Goal: Communication & Community: Answer question/provide support

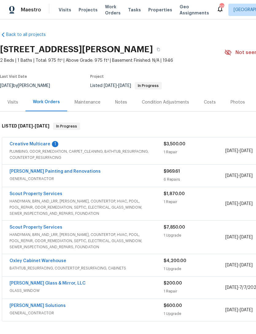
click at [34, 146] on link "Creative Multicare" at bounding box center [30, 144] width 41 height 4
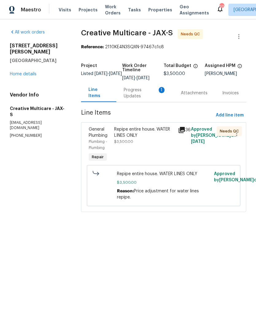
click at [145, 99] on div "Progress Updates 1" at bounding box center [145, 93] width 42 height 12
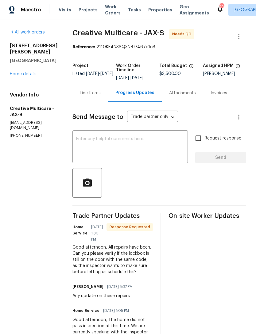
click at [162, 153] on textarea at bounding box center [130, 148] width 108 height 22
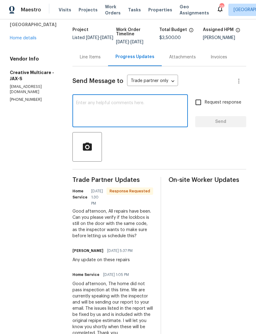
scroll to position [37, 0]
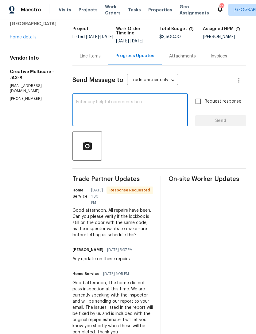
click at [155, 121] on textarea at bounding box center [130, 111] width 108 height 22
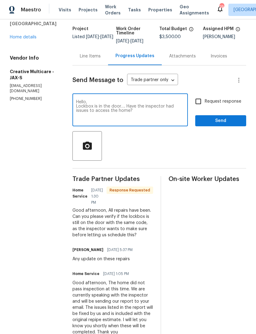
type textarea "Hello, Lockbox is in the door…. Have the inspector had issues to access the hom…"
click at [204, 108] on input "Request response" at bounding box center [198, 101] width 13 height 13
checkbox input "true"
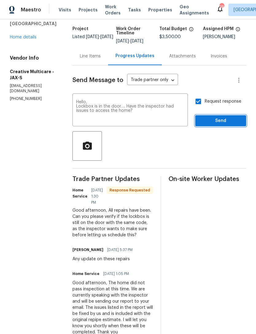
click at [211, 127] on button "Send" at bounding box center [221, 120] width 51 height 11
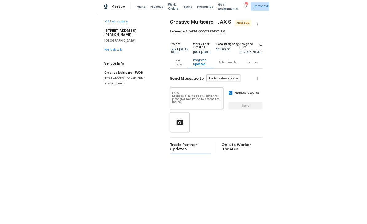
scroll to position [0, 0]
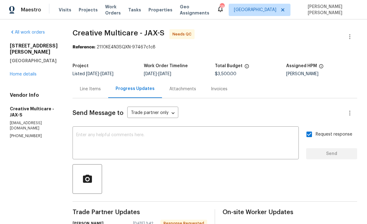
click at [162, 82] on div "Progress Updates" at bounding box center [135, 89] width 54 height 18
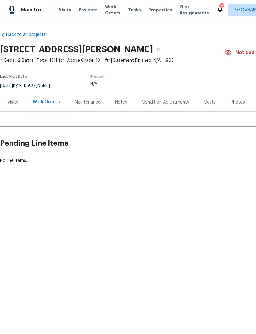
click at [13, 103] on div "Visits" at bounding box center [13, 102] width 26 height 18
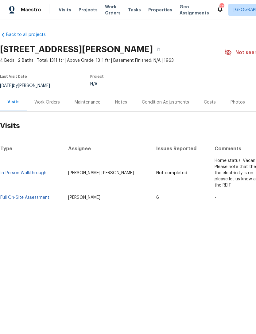
click at [35, 200] on link "Full On-Site Assessment" at bounding box center [24, 198] width 49 height 4
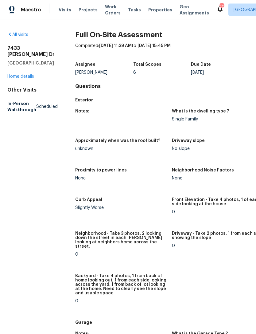
scroll to position [20, 0]
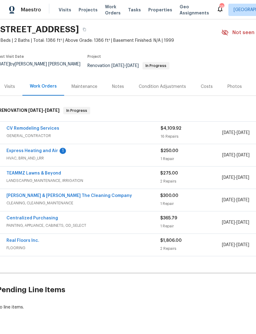
scroll to position [20, 3]
click at [42, 152] on link "Express Heating and Air" at bounding box center [32, 151] width 52 height 4
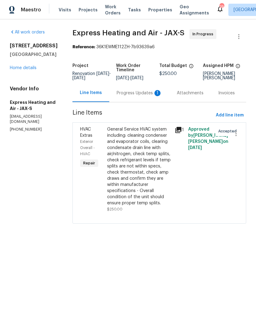
click at [142, 96] on div "Progress Updates 1" at bounding box center [140, 93] width 46 height 6
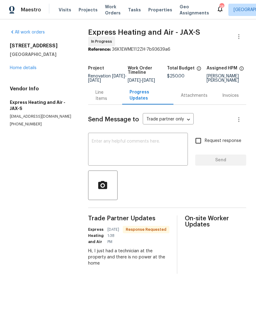
click at [141, 158] on textarea at bounding box center [138, 150] width 93 height 22
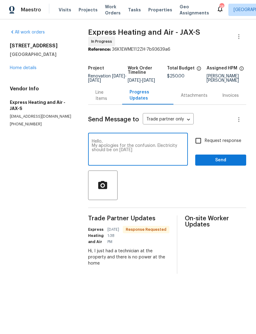
type textarea "Hello, My apologies for the confusion. Electricity should be on [DATE]"
click at [221, 164] on span "Send" at bounding box center [220, 161] width 41 height 8
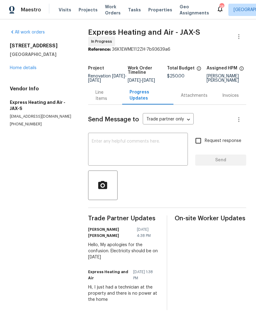
click at [154, 13] on span "Properties" at bounding box center [161, 10] width 24 height 6
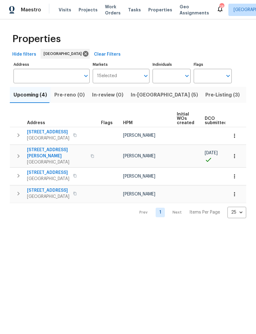
click at [26, 58] on span "Hide filters" at bounding box center [24, 55] width 24 height 8
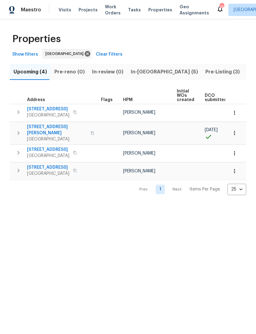
click at [61, 10] on span "Visits" at bounding box center [65, 10] width 13 height 6
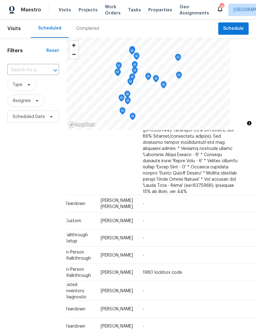
scroll to position [246, 57]
click at [0, 0] on icon at bounding box center [0, 0] width 0 height 0
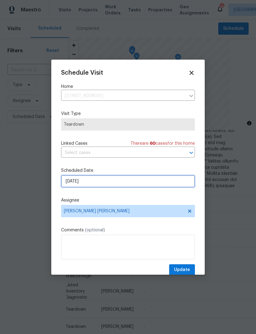
click at [105, 181] on input "[DATE]" at bounding box center [128, 181] width 134 height 12
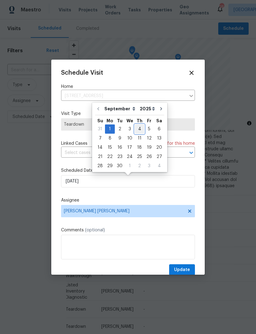
click at [138, 129] on div "4" at bounding box center [140, 129] width 10 height 9
type input "[DATE]"
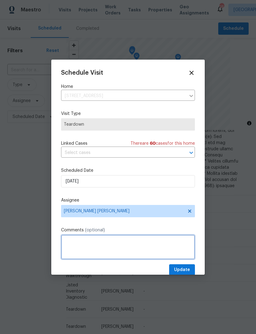
click at [111, 244] on textarea at bounding box center [128, 247] width 134 height 25
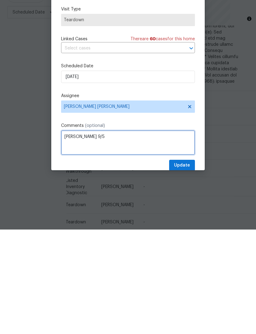
type textarea "[PERSON_NAME] 9/5"
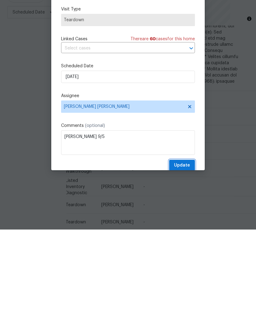
click at [188, 266] on span "Update" at bounding box center [182, 270] width 16 height 8
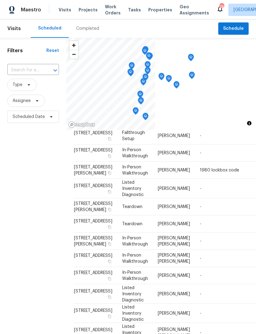
scroll to position [0, 0]
click at [154, 13] on span "Properties" at bounding box center [161, 10] width 24 height 6
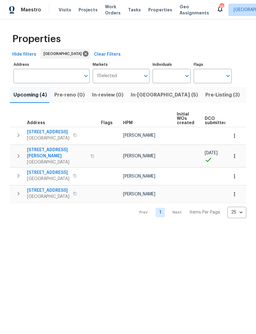
click at [142, 99] on span "In-[GEOGRAPHIC_DATA] (5)" at bounding box center [164, 95] width 67 height 9
